Goal: Connect with others: Participate in discussion

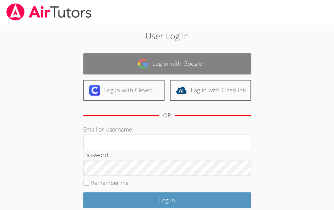
click at [146, 65] on img at bounding box center [143, 63] width 11 height 11
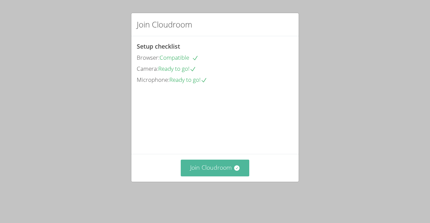
click at [216, 176] on button "Join Cloudroom" at bounding box center [215, 168] width 69 height 16
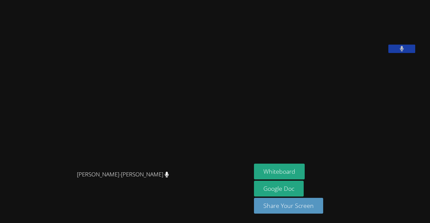
click at [339, 138] on aside "Xiyue Li Whiteboard Google Doc Share Your Screen" at bounding box center [335, 111] width 168 height 223
click at [285, 170] on button "Whiteboard" at bounding box center [279, 172] width 51 height 16
